Goal: Task Accomplishment & Management: Use online tool/utility

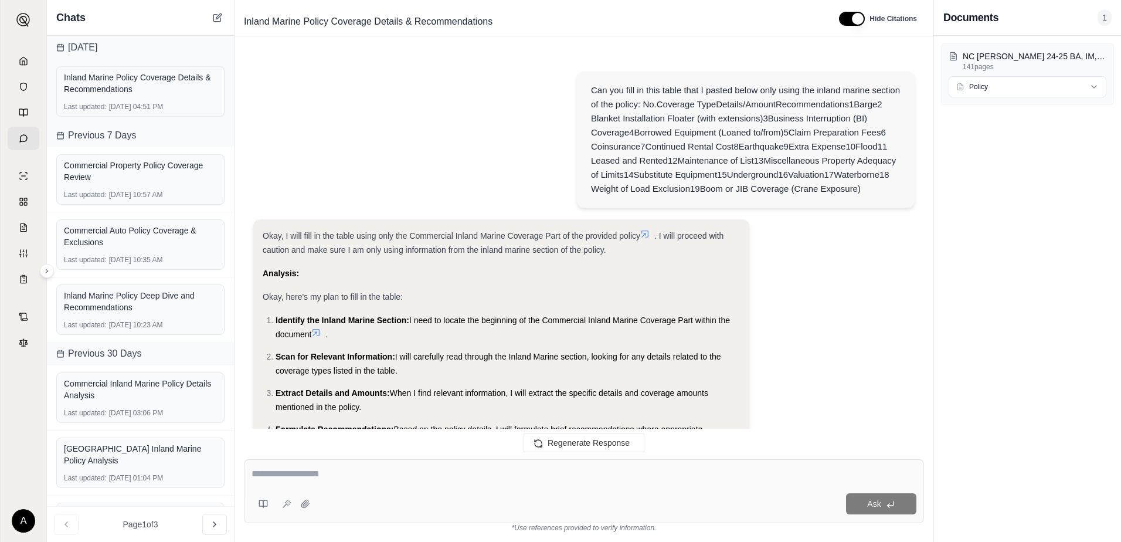
scroll to position [1156, 0]
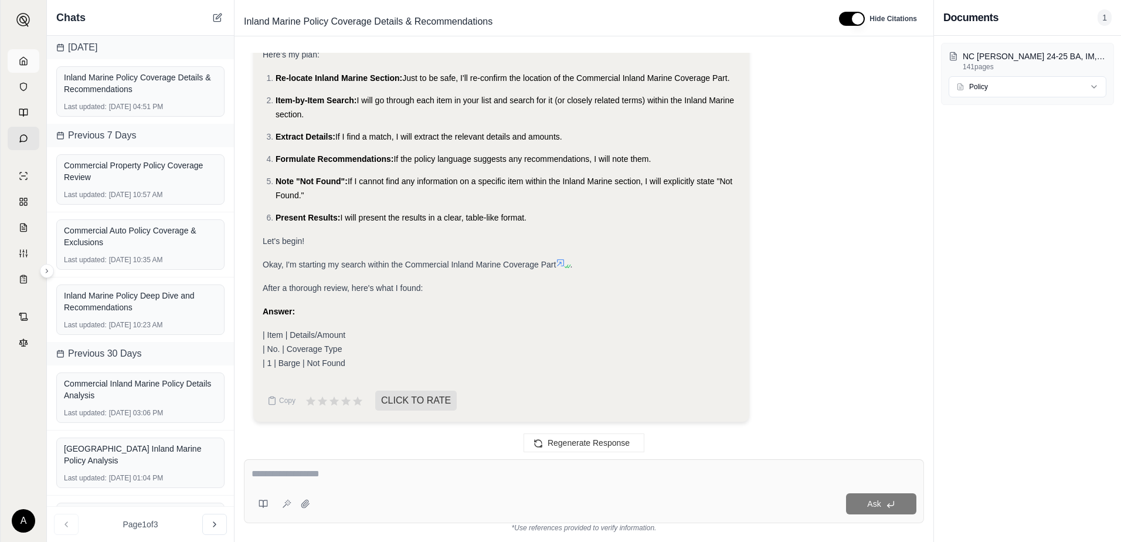
click at [24, 60] on icon at bounding box center [23, 60] width 9 height 9
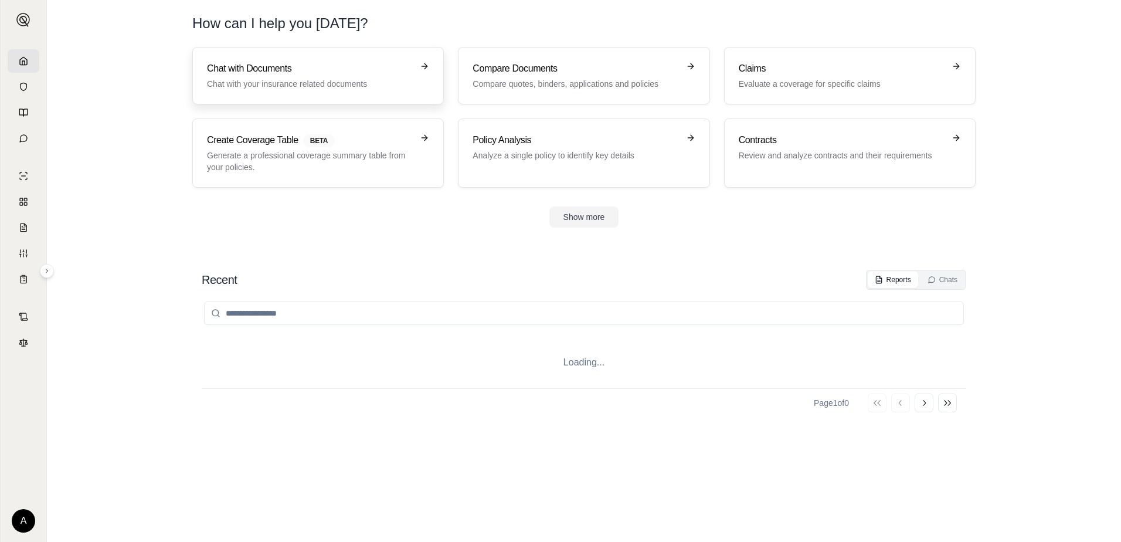
click at [278, 83] on p "Chat with your insurance related documents" at bounding box center [310, 84] width 206 height 12
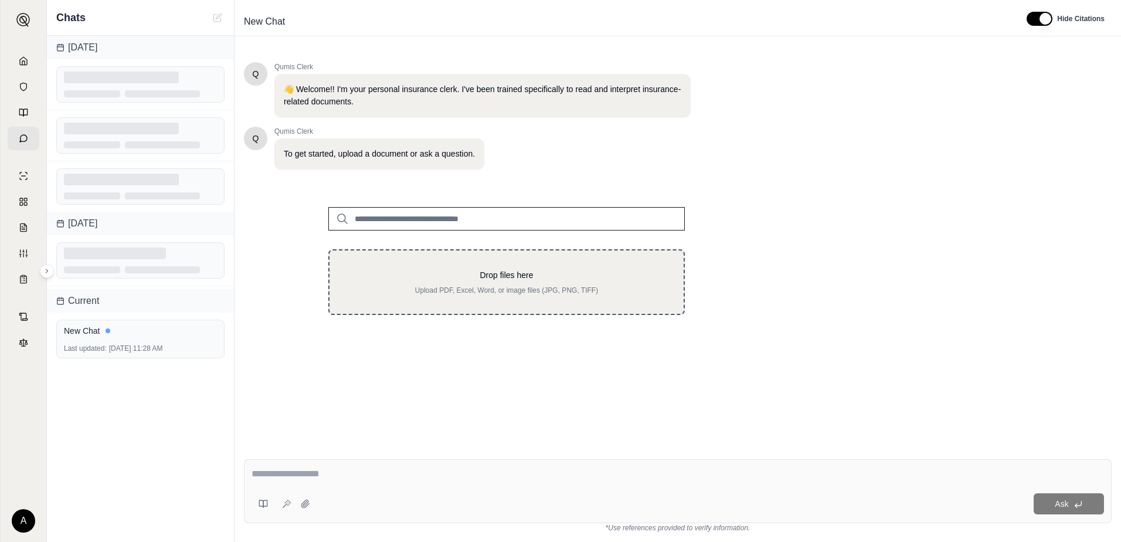
click at [427, 284] on div "Drop files here Upload PDF, Excel, Word, or image files (JPG, PNG, TIFF)" at bounding box center [506, 282] width 317 height 26
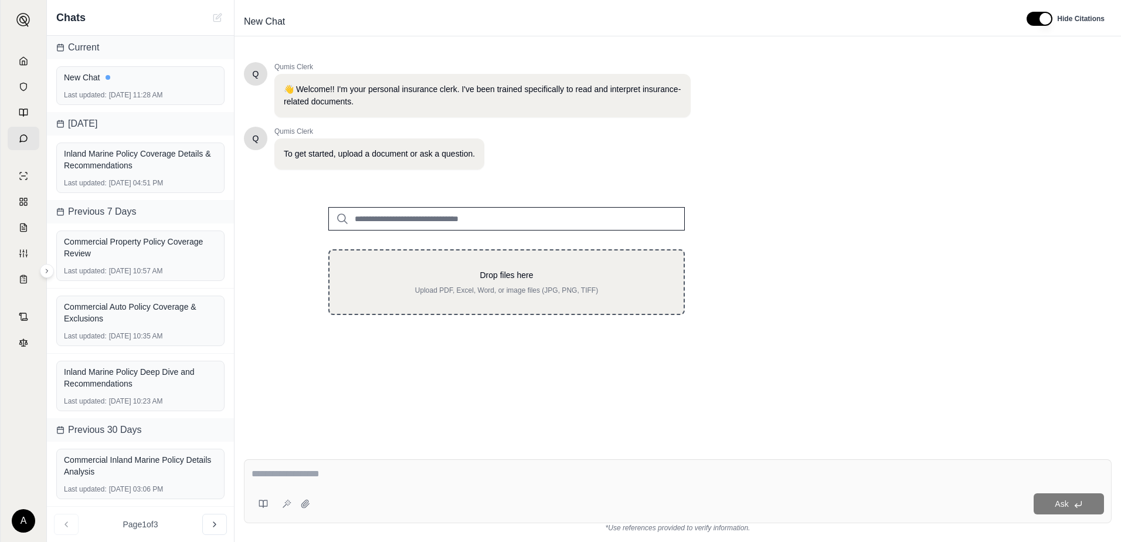
type input "**********"
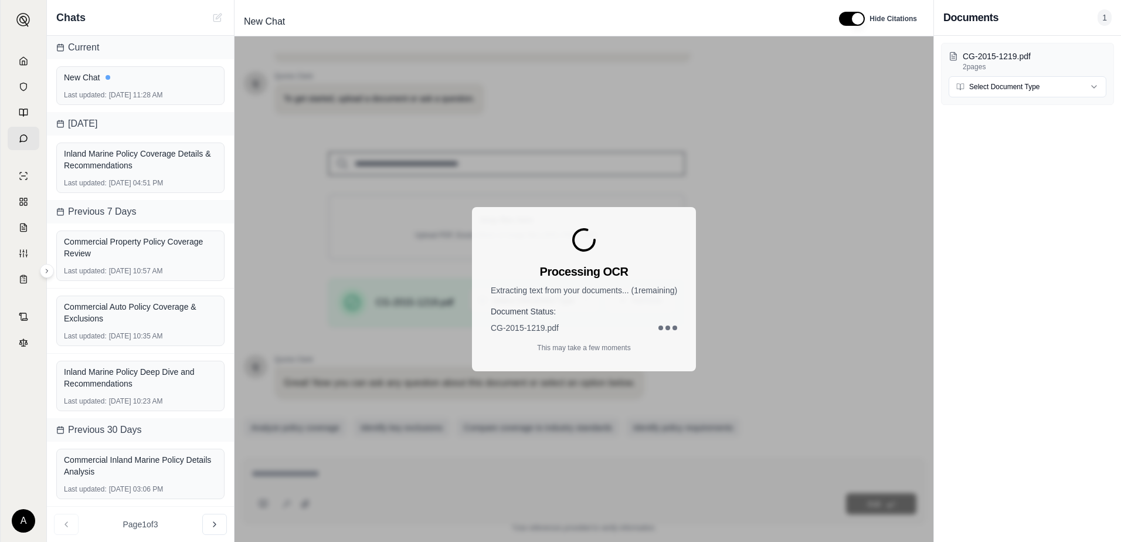
scroll to position [91, 0]
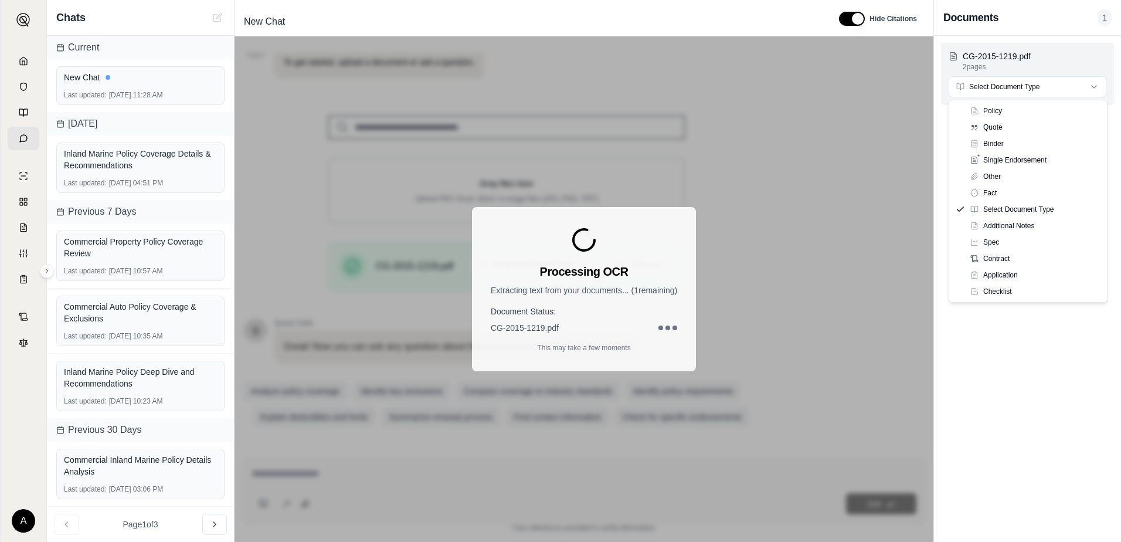
click at [983, 86] on html "A Chats Current New Chat Last updated: [DATE] 11:28 AM [DATE] Inland Marine Pol…" at bounding box center [560, 271] width 1121 height 542
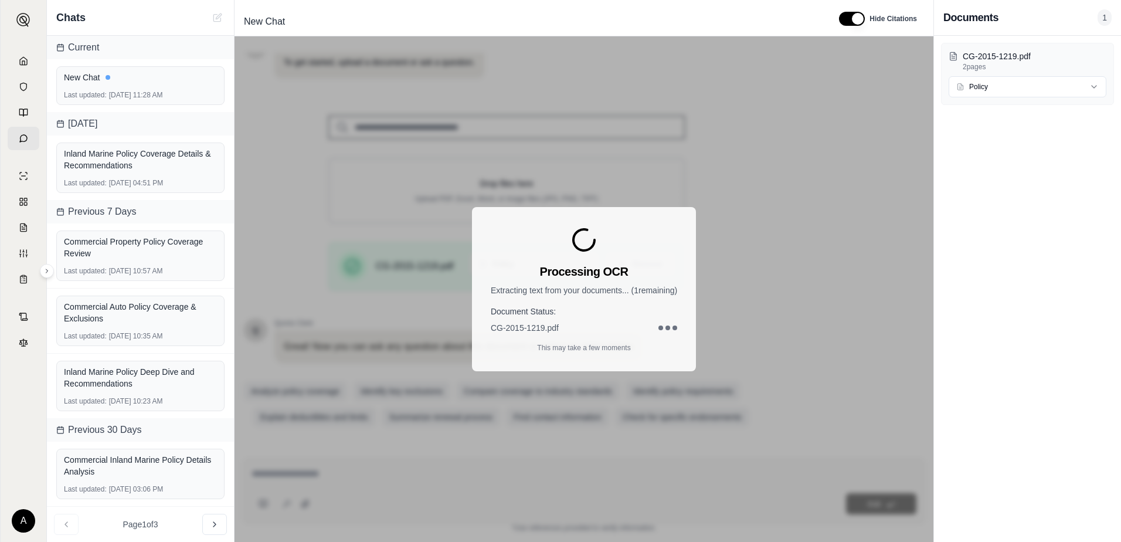
click at [379, 477] on div "Processing OCR Extracting text from your documents... ( 1 remaining) Document S…" at bounding box center [584, 288] width 699 height 505
click at [368, 477] on div "Processing OCR Extracting text from your documents... ( 1 remaining) Document S…" at bounding box center [584, 288] width 699 height 505
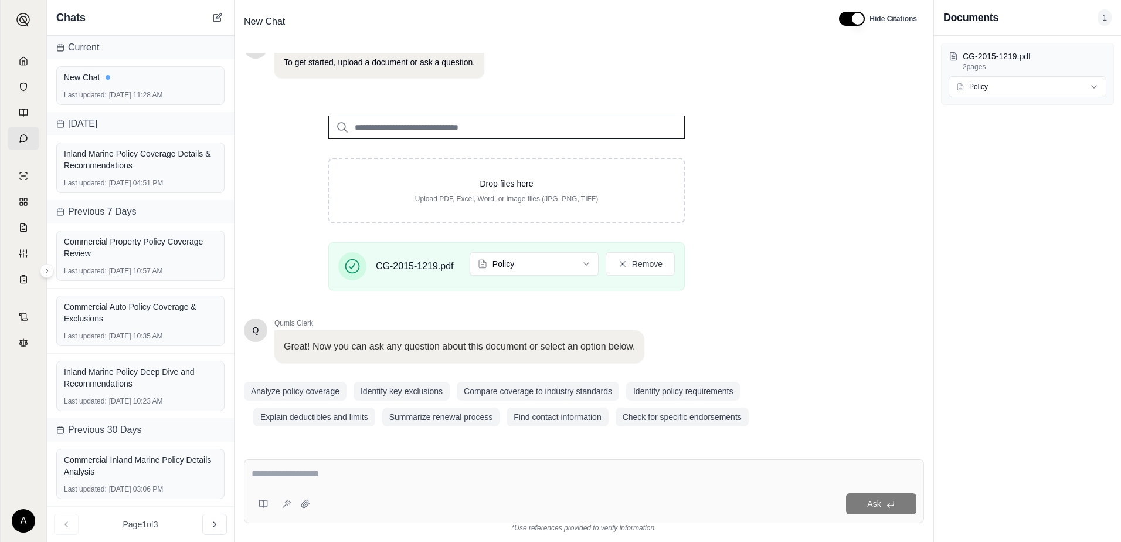
click at [368, 476] on textarea at bounding box center [584, 474] width 665 height 14
type textarea "*"
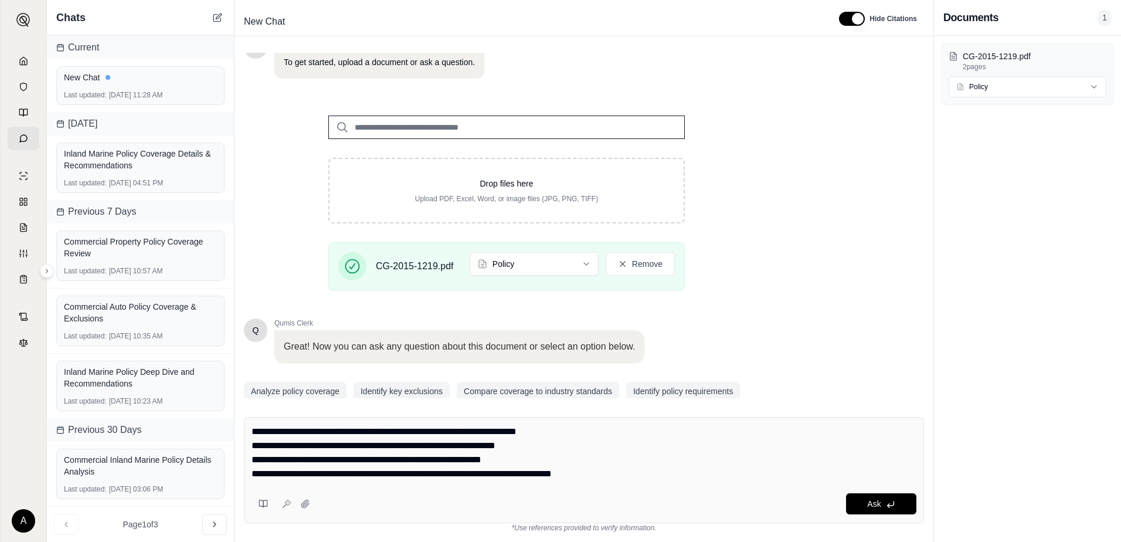
type textarea "**********"
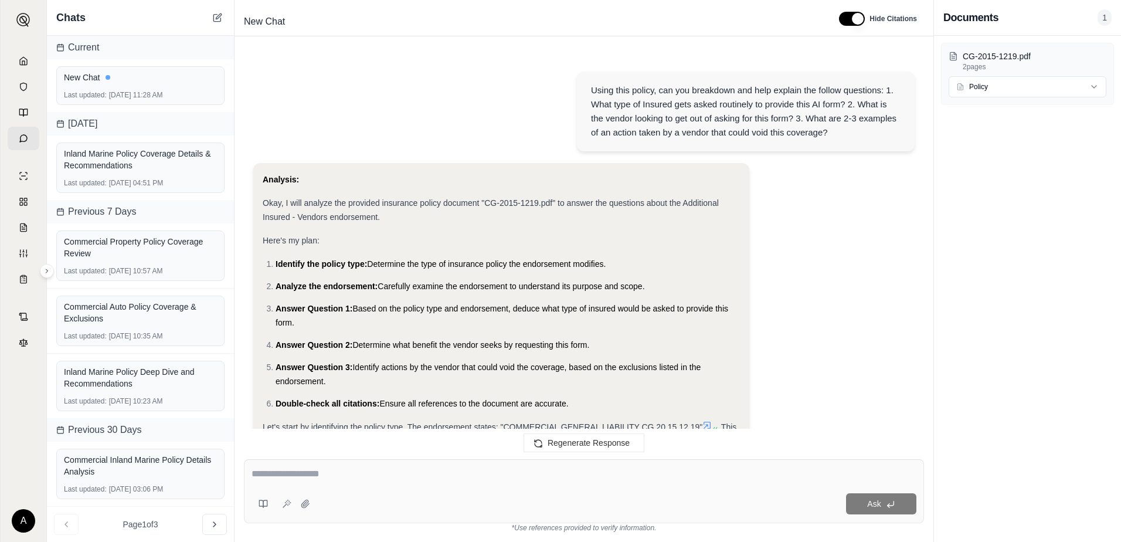
scroll to position [885, 0]
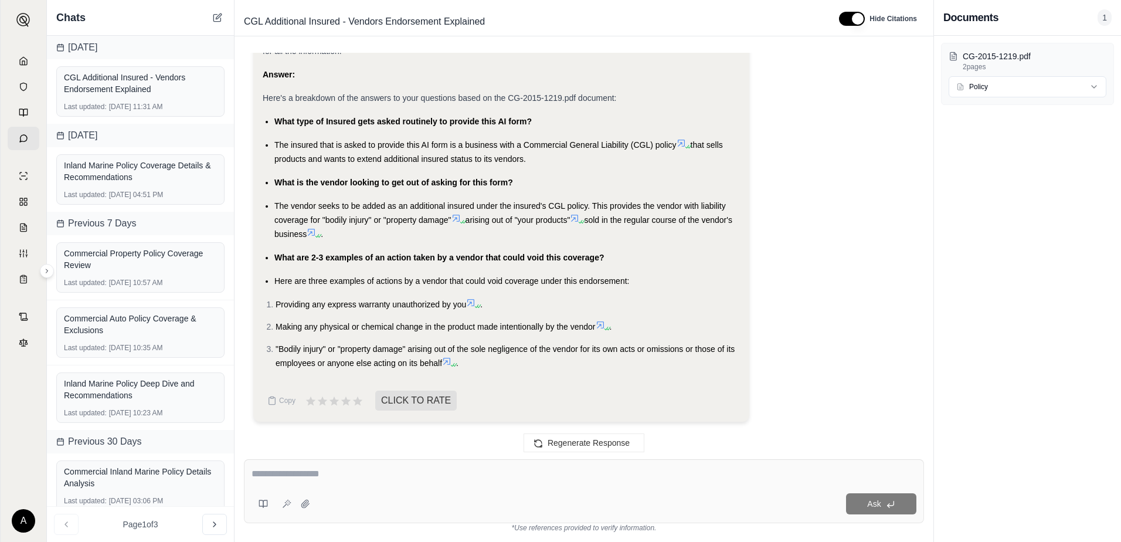
click at [369, 475] on textarea at bounding box center [584, 474] width 665 height 14
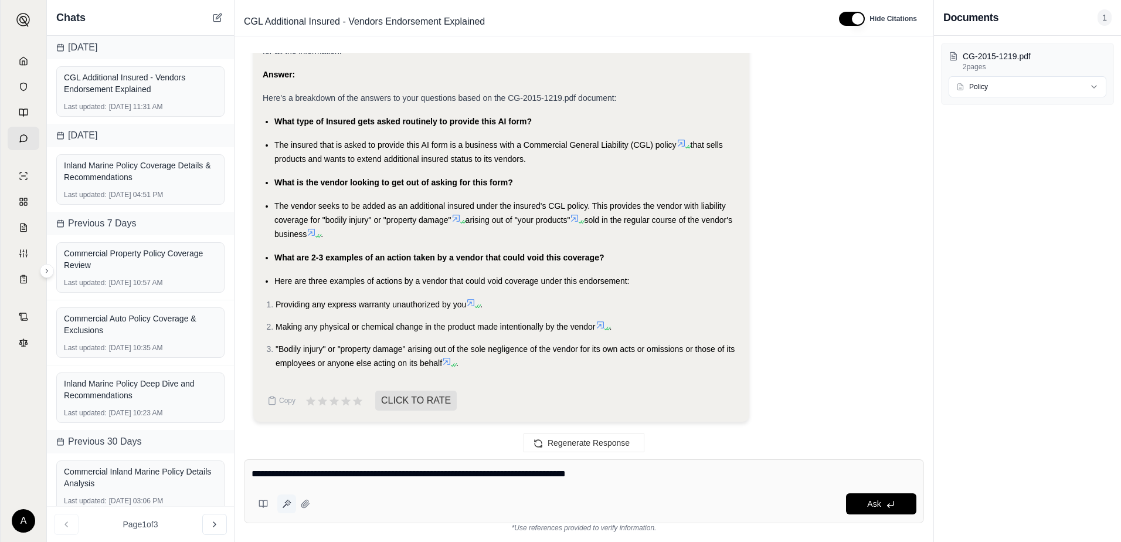
type textarea "**********"
click at [284, 506] on icon at bounding box center [286, 503] width 9 height 9
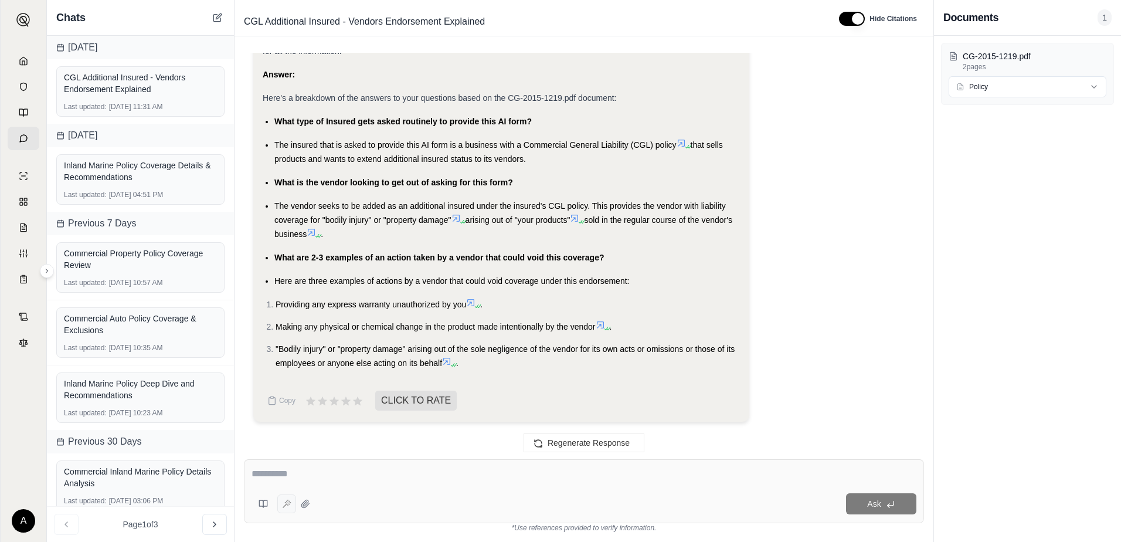
type textarea "**********"
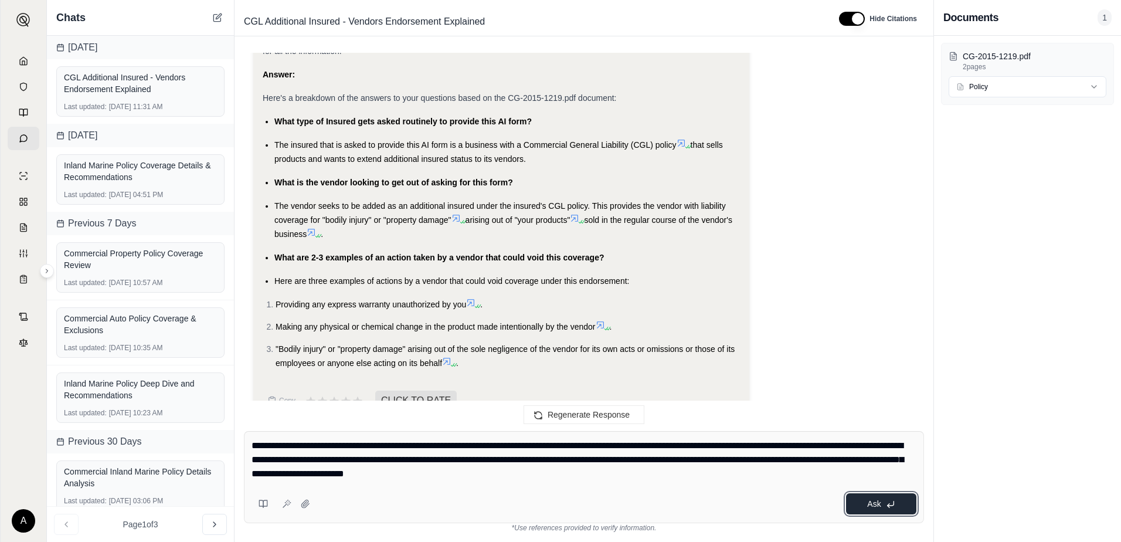
click at [886, 508] on icon at bounding box center [890, 504] width 9 height 9
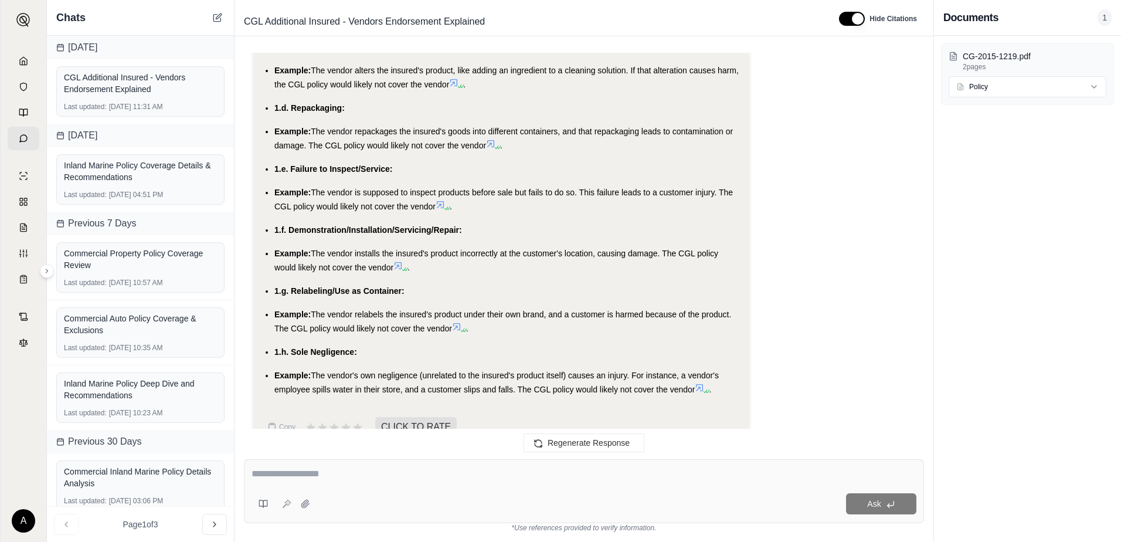
scroll to position [2911, 0]
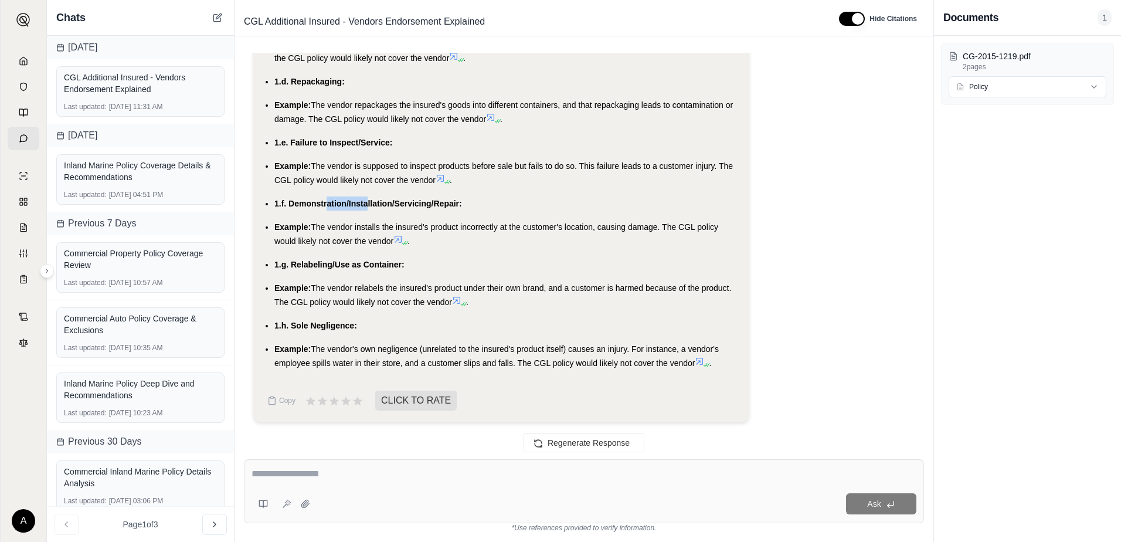
drag, startPoint x: 328, startPoint y: 208, endPoint x: 368, endPoint y: 201, distance: 41.0
click at [368, 201] on span "1.f. Demonstration/Installation/Servicing/Repair:" at bounding box center [368, 203] width 188 height 9
drag, startPoint x: 368, startPoint y: 201, endPoint x: 366, endPoint y: 212, distance: 11.4
click at [367, 211] on ul "1.a. Assumption of Liability in a Contract: Example: A vendor agrees in a contr…" at bounding box center [501, 123] width 477 height 492
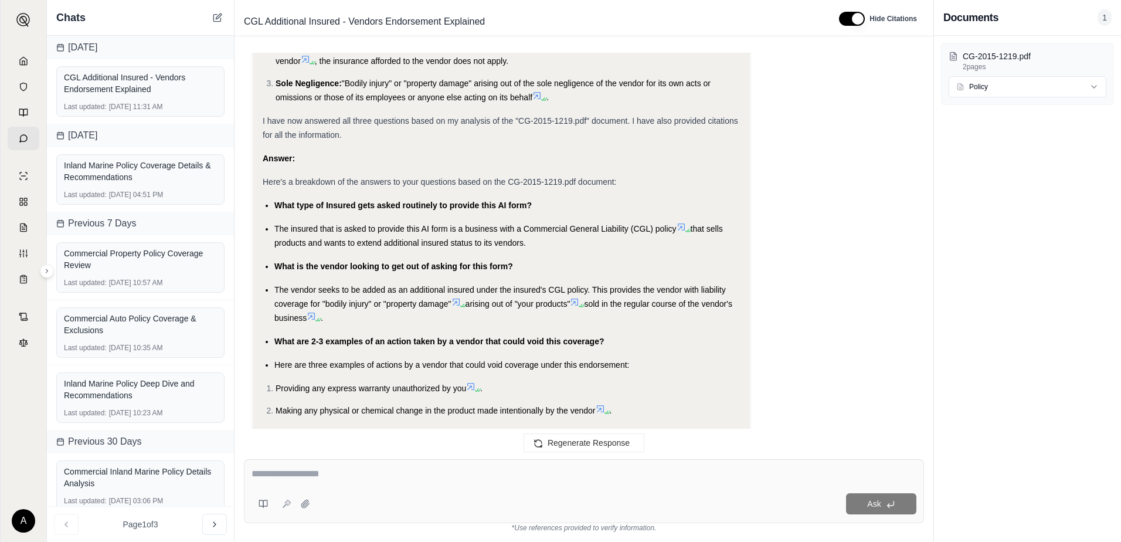
scroll to position [800, 0]
